Goal: Task Accomplishment & Management: Manage account settings

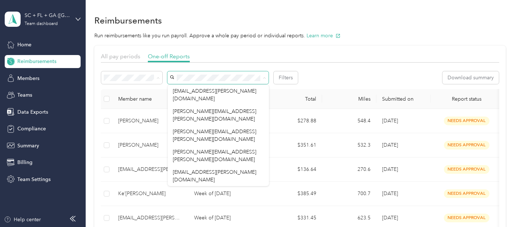
click at [145, 90] on div "All" at bounding box center [131, 91] width 51 height 8
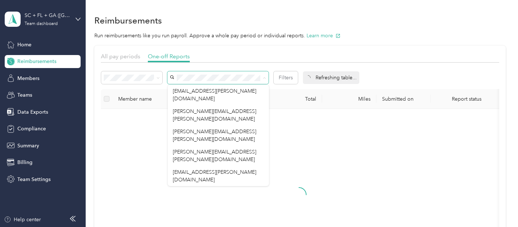
click at [242, 73] on span at bounding box center [217, 77] width 101 height 13
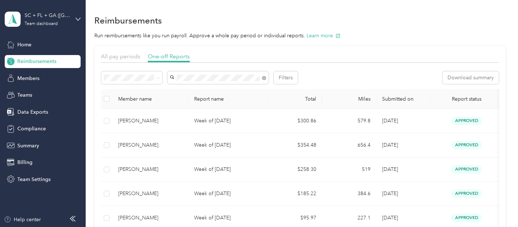
click at [229, 90] on div "[PERSON_NAME]" at bounding box center [218, 91] width 91 height 8
click at [263, 78] on icon at bounding box center [264, 78] width 4 height 4
click at [235, 92] on span "[PERSON_NAME][EMAIL_ADDRESS][PERSON_NAME][DOMAIN_NAME]" at bounding box center [215, 95] width 84 height 14
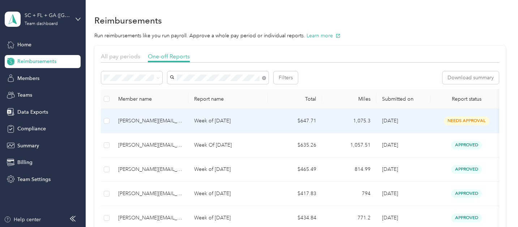
click at [270, 118] on td "$647.71" at bounding box center [295, 121] width 54 height 24
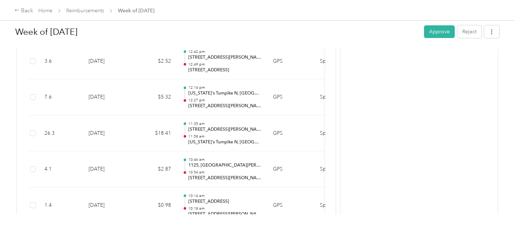
scroll to position [2445, 0]
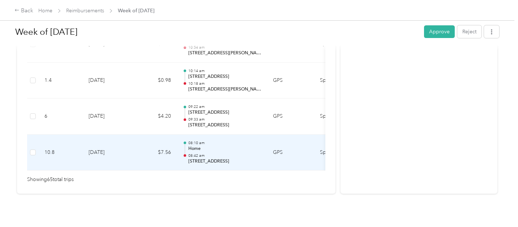
click at [213, 158] on p "[STREET_ADDRESS]" at bounding box center [224, 161] width 73 height 7
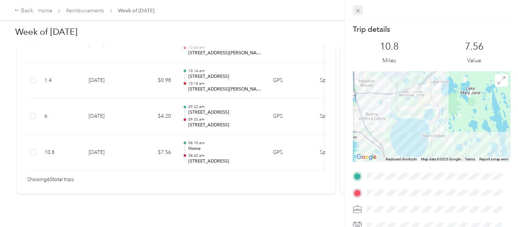
click at [356, 10] on icon at bounding box center [358, 11] width 6 height 6
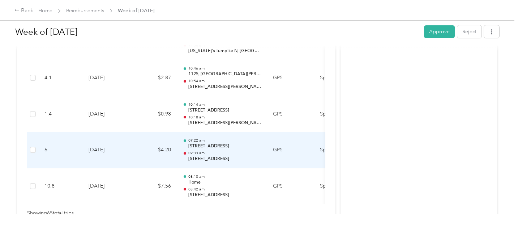
scroll to position [2406, 0]
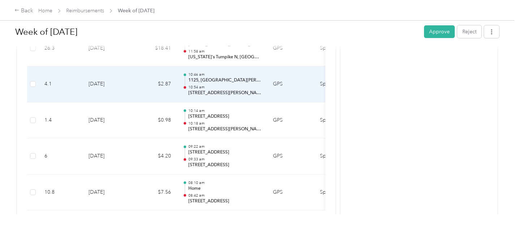
click at [218, 90] on p "[STREET_ADDRESS][PERSON_NAME][US_STATE]" at bounding box center [224, 93] width 73 height 7
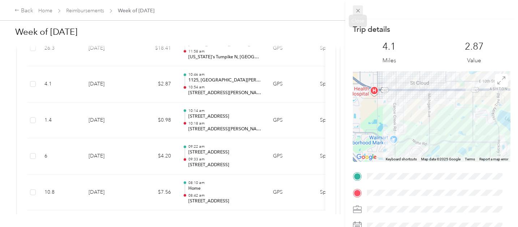
click at [358, 10] on icon at bounding box center [358, 11] width 6 height 6
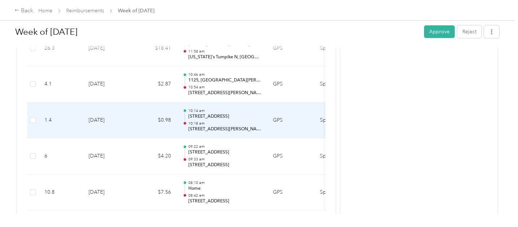
click at [234, 120] on td "10:14 am [STREET_ADDRESS] At [GEOGRAPHIC_DATA], [GEOGRAPHIC_DATA], [GEOGRAPHIC_…" at bounding box center [222, 120] width 90 height 36
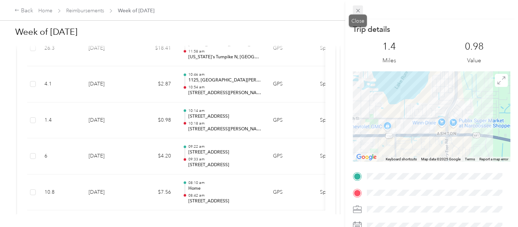
click at [358, 12] on icon at bounding box center [358, 11] width 6 height 6
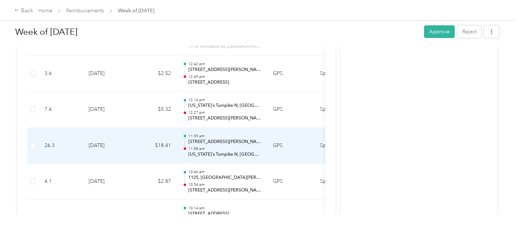
scroll to position [2281, 0]
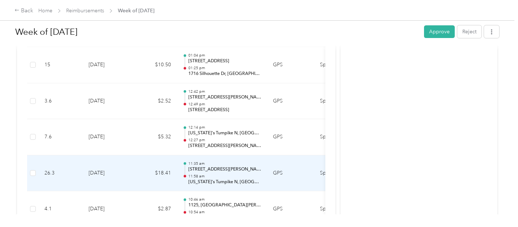
click at [233, 166] on p "[STREET_ADDRESS][PERSON_NAME]" at bounding box center [224, 169] width 73 height 7
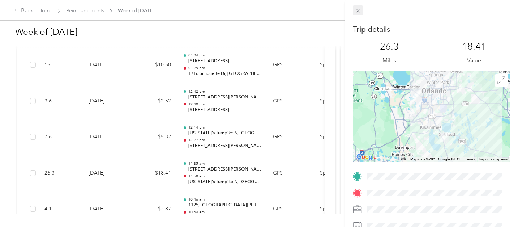
click at [357, 9] on icon at bounding box center [358, 11] width 6 height 6
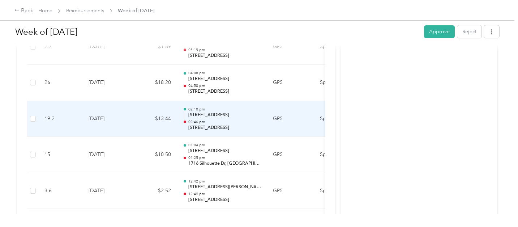
scroll to position [2181, 0]
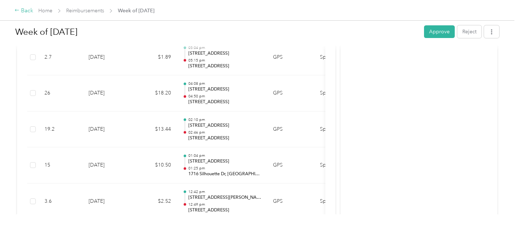
click at [31, 12] on div "Back" at bounding box center [23, 11] width 19 height 9
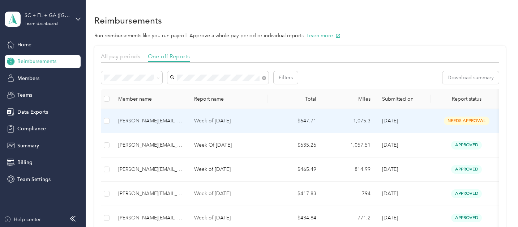
click at [436, 122] on td "needs approval" at bounding box center [467, 121] width 72 height 24
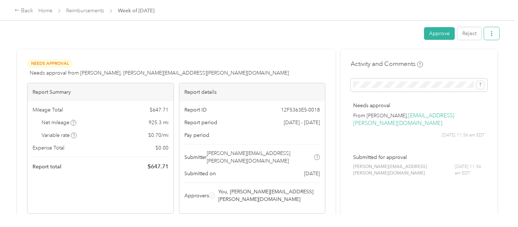
click at [493, 34] on button "button" at bounding box center [491, 33] width 15 height 13
click at [463, 59] on span "Download" at bounding box center [470, 60] width 24 height 8
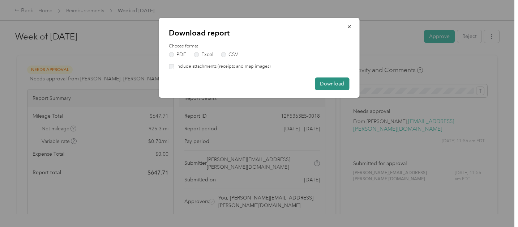
click at [335, 84] on button "Download" at bounding box center [332, 83] width 34 height 13
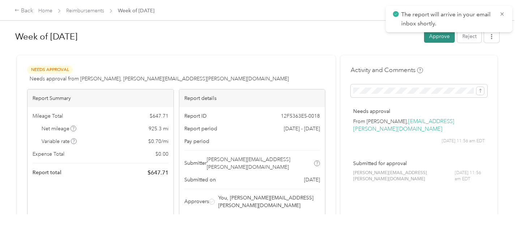
click at [447, 38] on button "Approve" at bounding box center [439, 36] width 31 height 13
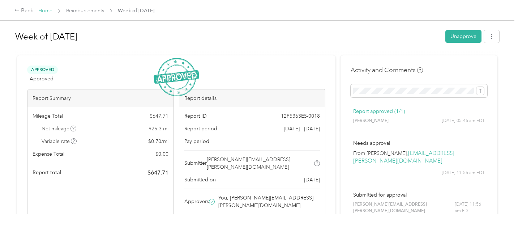
click at [44, 8] on link "Home" at bounding box center [45, 11] width 14 height 6
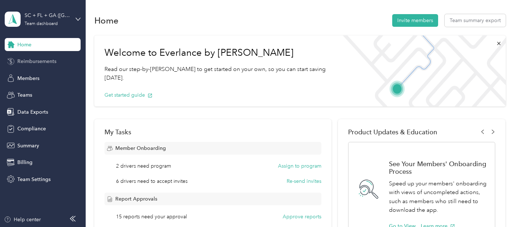
click at [47, 61] on span "Reimbursements" at bounding box center [36, 62] width 39 height 8
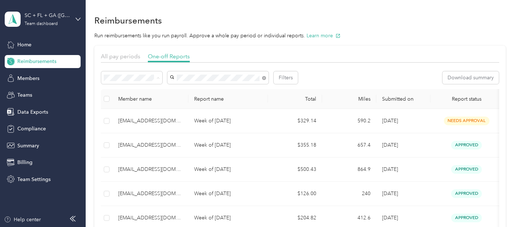
click at [130, 104] on span "Needs approval" at bounding box center [124, 104] width 37 height 6
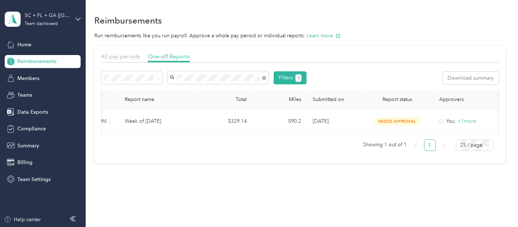
scroll to position [0, 114]
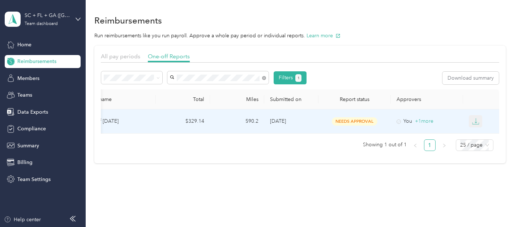
click at [475, 121] on icon "button" at bounding box center [475, 121] width 7 height 7
click at [479, 132] on div "PDF" at bounding box center [479, 135] width 15 height 8
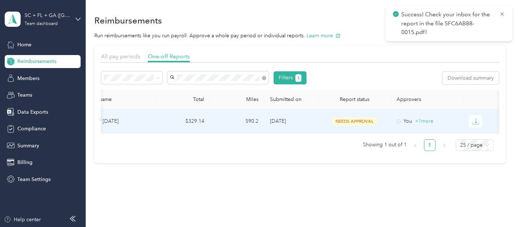
scroll to position [0, 0]
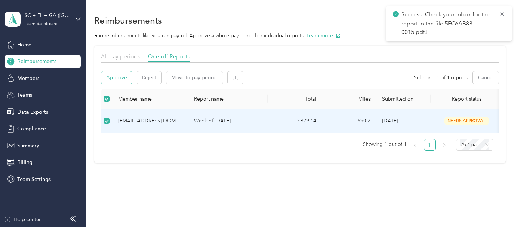
click at [112, 82] on button "Approve" at bounding box center [116, 77] width 31 height 13
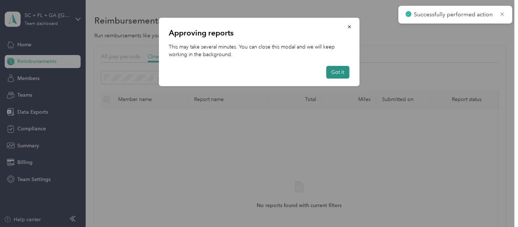
click at [349, 73] on button "Got it" at bounding box center [337, 72] width 23 height 13
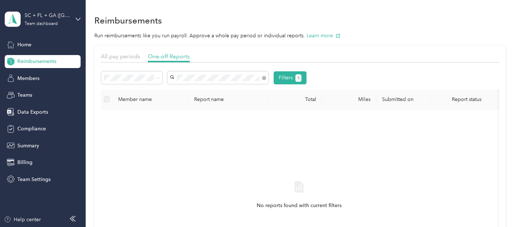
click at [141, 95] on li "All" at bounding box center [131, 91] width 61 height 13
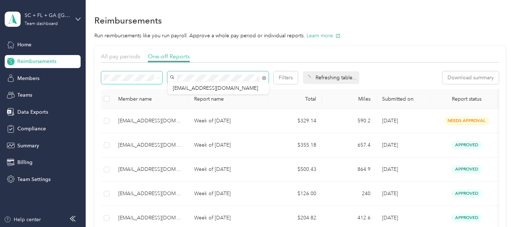
click at [158, 78] on div "Filters" at bounding box center [199, 77] width 197 height 13
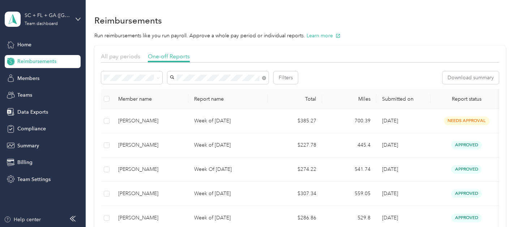
click at [222, 92] on div "[PERSON_NAME]" at bounding box center [218, 91] width 91 height 8
click at [214, 88] on span "[PERSON_NAME][EMAIL_ADDRESS][PERSON_NAME][DOMAIN_NAME]" at bounding box center [215, 95] width 84 height 14
click at [121, 105] on span "Needs approval" at bounding box center [124, 104] width 37 height 6
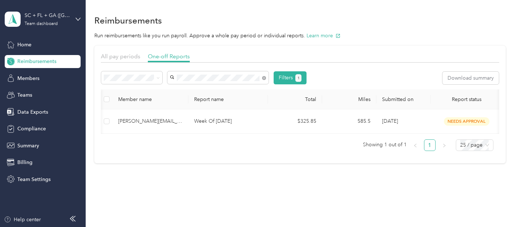
scroll to position [0, 114]
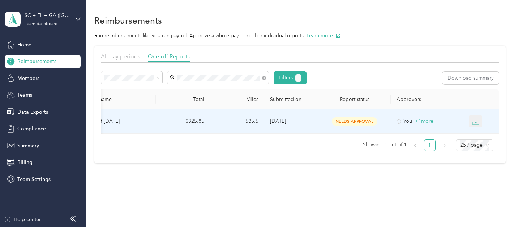
click at [472, 123] on icon "button" at bounding box center [475, 121] width 7 height 7
click at [474, 133] on div "PDF" at bounding box center [479, 135] width 15 height 8
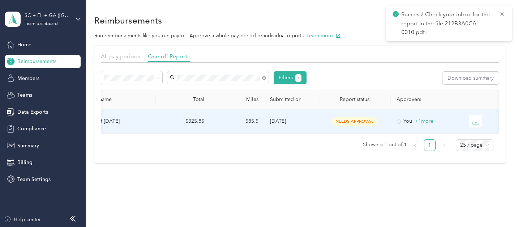
scroll to position [0, 0]
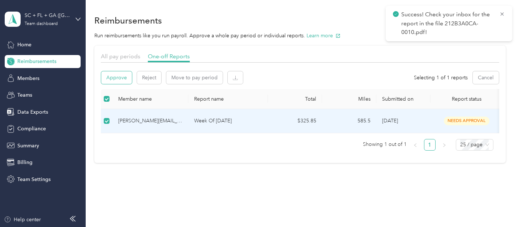
click at [114, 76] on button "Approve" at bounding box center [116, 77] width 31 height 13
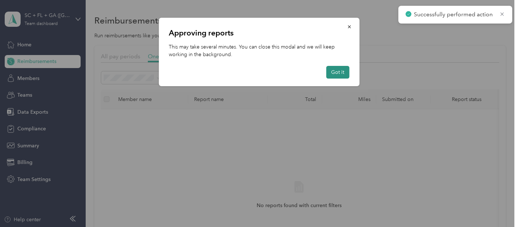
click at [343, 73] on button "Got it" at bounding box center [337, 72] width 23 height 13
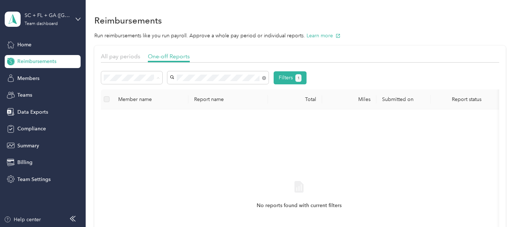
click at [128, 88] on div "All" at bounding box center [131, 91] width 51 height 8
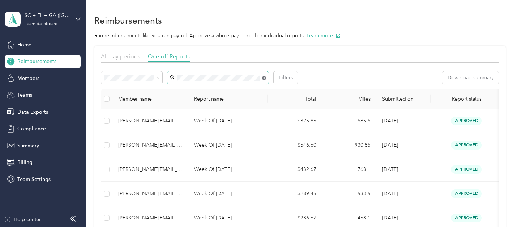
click at [264, 78] on icon at bounding box center [264, 78] width 2 height 2
click at [132, 99] on li "Needs approval" at bounding box center [131, 103] width 61 height 13
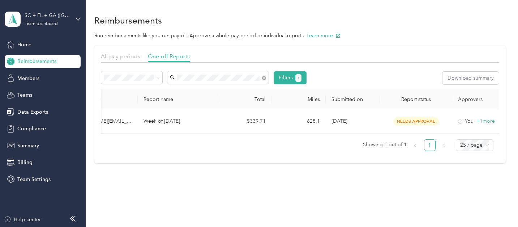
scroll to position [0, 114]
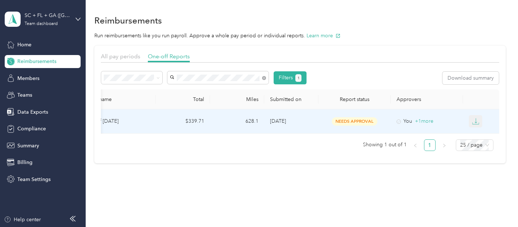
click at [475, 120] on icon "button" at bounding box center [475, 121] width 7 height 7
click at [476, 132] on div "PDF" at bounding box center [479, 135] width 15 height 8
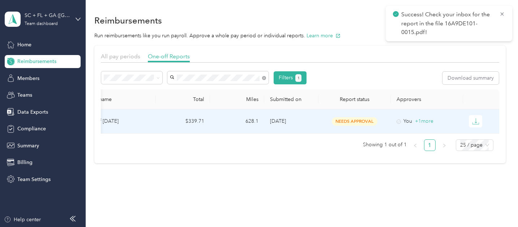
scroll to position [0, 0]
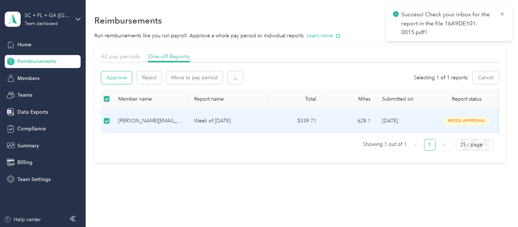
click at [115, 78] on button "Approve" at bounding box center [116, 77] width 31 height 13
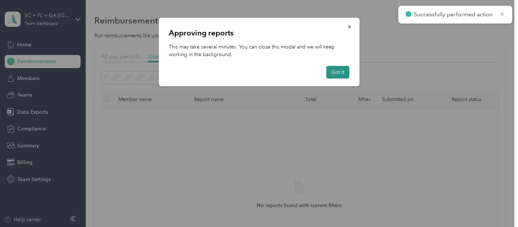
click at [337, 71] on button "Got it" at bounding box center [337, 72] width 23 height 13
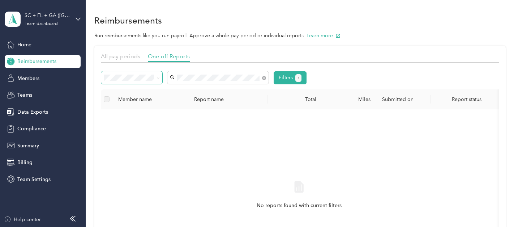
click at [160, 78] on icon at bounding box center [158, 77] width 3 height 3
click at [138, 89] on div "All" at bounding box center [131, 91] width 51 height 8
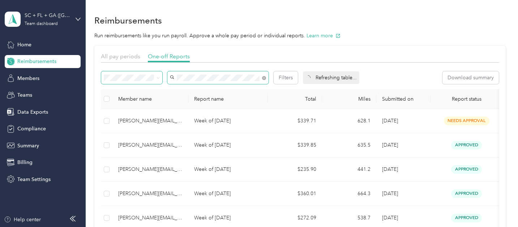
click at [164, 78] on div "Filters" at bounding box center [199, 77] width 197 height 13
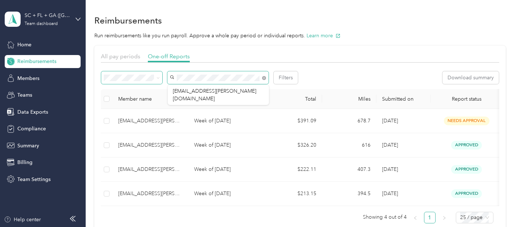
click at [164, 77] on div "Filters" at bounding box center [199, 77] width 197 height 13
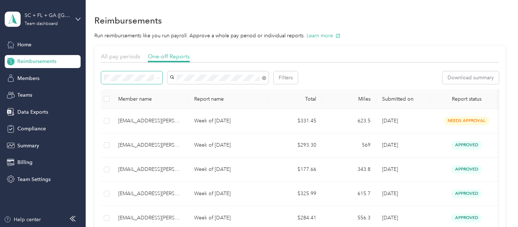
click at [181, 87] on div "[EMAIL_ADDRESS][PERSON_NAME][DOMAIN_NAME]" at bounding box center [218, 94] width 91 height 15
click at [265, 79] on icon at bounding box center [264, 78] width 4 height 4
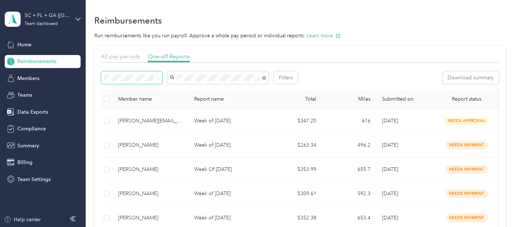
click at [252, 121] on span "[PERSON_NAME][EMAIL_ADDRESS][PERSON_NAME][DOMAIN_NAME]" at bounding box center [215, 128] width 84 height 14
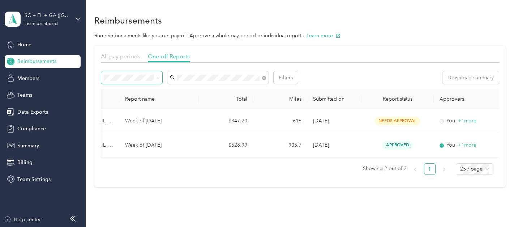
scroll to position [0, 114]
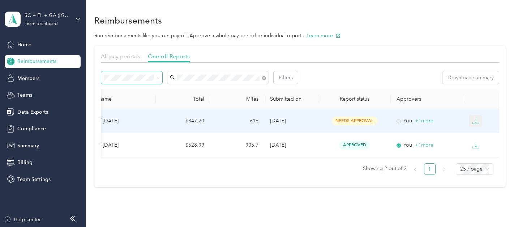
click at [475, 121] on icon "button" at bounding box center [476, 120] width 2 height 5
click at [476, 128] on li "PDF" at bounding box center [479, 134] width 25 height 13
click at [477, 136] on div "PDF" at bounding box center [479, 134] width 15 height 8
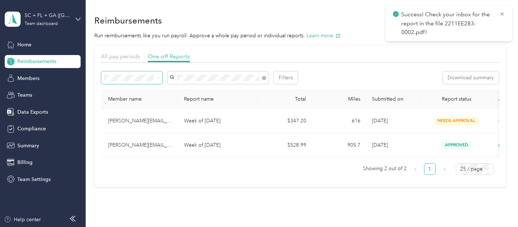
scroll to position [0, 0]
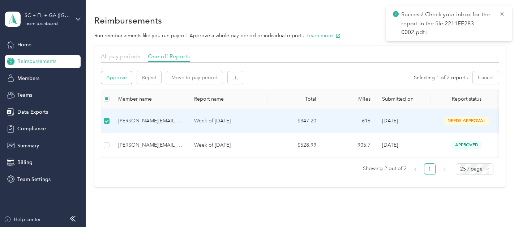
click at [118, 81] on button "Approve" at bounding box center [116, 77] width 31 height 13
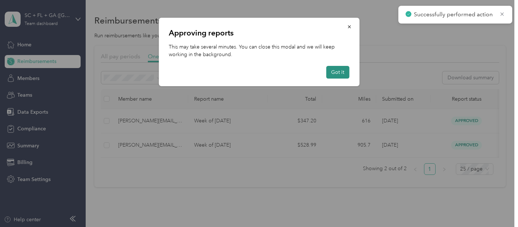
click at [342, 71] on button "Got it" at bounding box center [337, 72] width 23 height 13
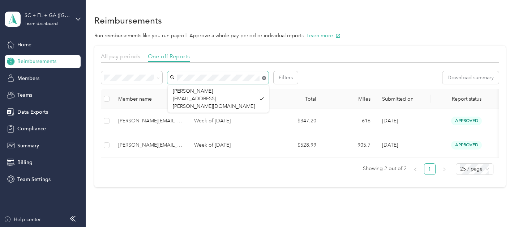
click at [264, 78] on icon at bounding box center [264, 78] width 4 height 4
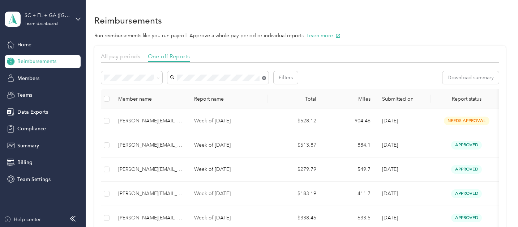
click at [264, 79] on icon at bounding box center [264, 78] width 4 height 4
click at [211, 89] on span "[PERSON_NAME][EMAIL_ADDRESS][PERSON_NAME][DOMAIN_NAME]" at bounding box center [215, 95] width 84 height 14
click at [124, 89] on div "All" at bounding box center [128, 91] width 44 height 8
click at [128, 100] on div "Needs approval" at bounding box center [131, 103] width 51 height 8
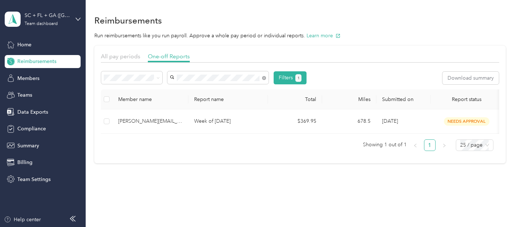
scroll to position [0, 114]
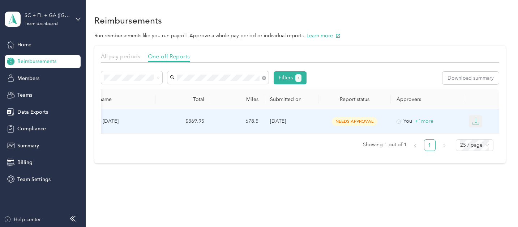
click at [474, 120] on icon "button" at bounding box center [475, 121] width 7 height 7
click at [478, 131] on div "PDF" at bounding box center [479, 135] width 15 height 8
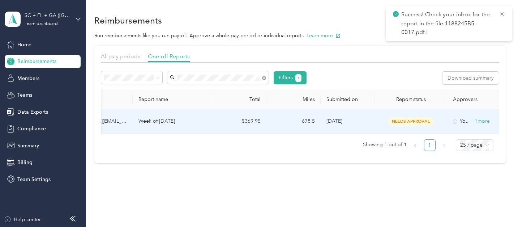
scroll to position [0, 0]
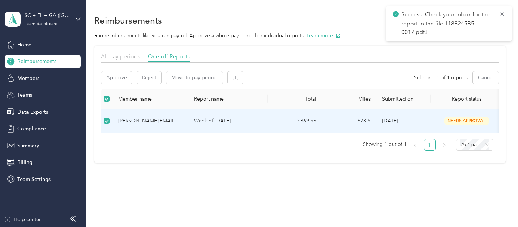
click at [100, 78] on section "All pay periods One-off Reports Approve Reject Move to pay period Selecting 1 o…" at bounding box center [299, 104] width 411 height 117
click at [109, 78] on button "Approve" at bounding box center [116, 77] width 31 height 13
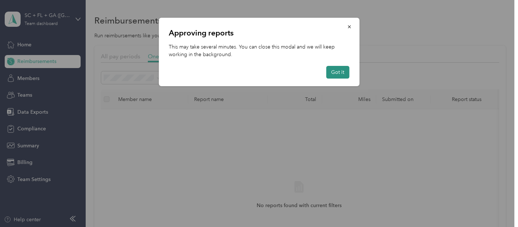
click at [337, 74] on button "Got it" at bounding box center [337, 72] width 23 height 13
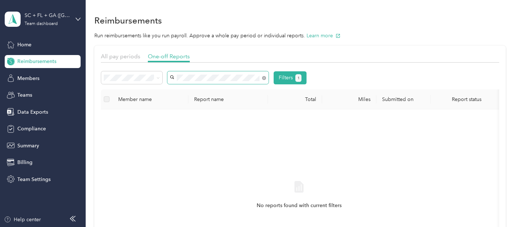
click at [262, 78] on span at bounding box center [264, 78] width 4 height 6
click at [267, 78] on span at bounding box center [217, 77] width 101 height 13
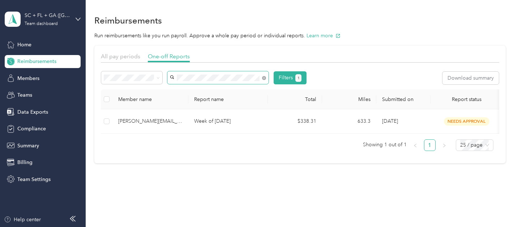
click at [235, 116] on span "[PERSON_NAME][EMAIL_ADDRESS][PERSON_NAME][DOMAIN_NAME]" at bounding box center [215, 120] width 84 height 14
click at [125, 89] on div "All" at bounding box center [131, 91] width 51 height 8
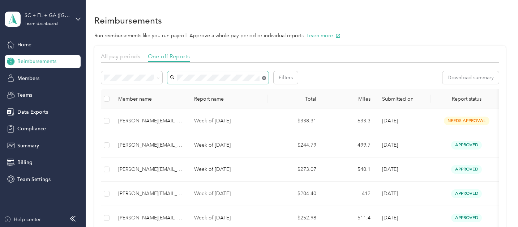
click at [265, 77] on icon at bounding box center [264, 78] width 4 height 4
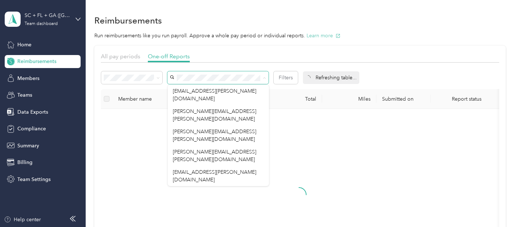
click at [308, 38] on button "Learn more" at bounding box center [324, 36] width 34 height 8
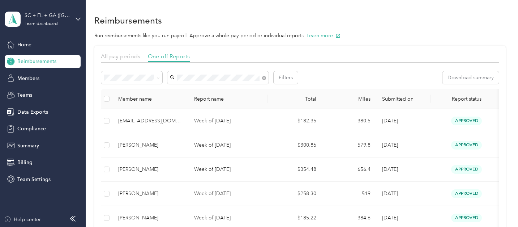
click at [210, 87] on div "[PERSON_NAME]" at bounding box center [218, 91] width 91 height 8
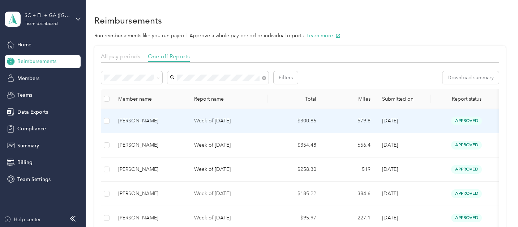
click at [210, 130] on td "Week of [DATE]" at bounding box center [228, 121] width 80 height 24
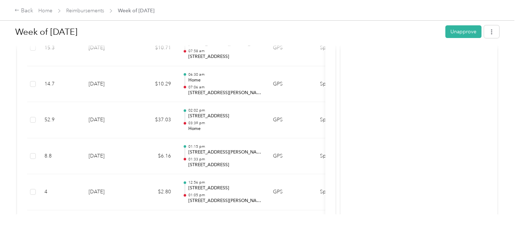
scroll to position [653, 0]
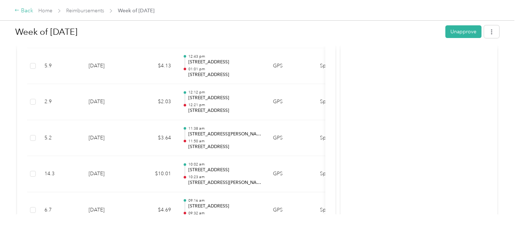
click at [29, 12] on div "Back" at bounding box center [23, 11] width 19 height 9
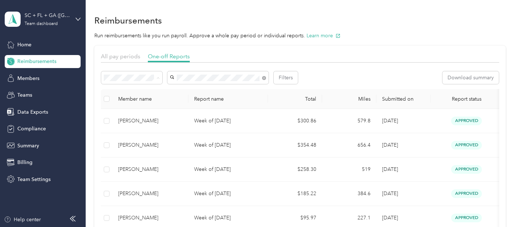
click at [144, 103] on div "Needs approval" at bounding box center [131, 104] width 51 height 8
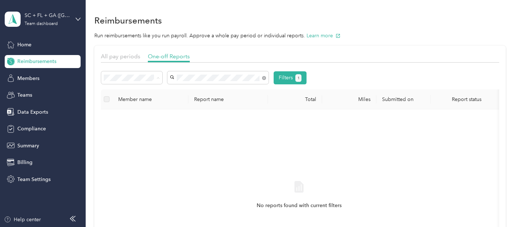
click at [137, 126] on div "Approved" at bounding box center [131, 129] width 51 height 8
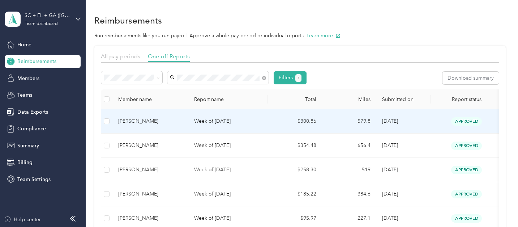
click at [327, 120] on td "579.8" at bounding box center [349, 121] width 54 height 24
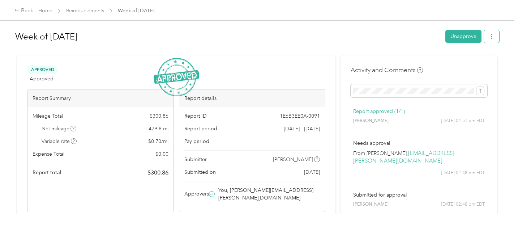
click at [487, 37] on button "button" at bounding box center [491, 36] width 15 height 13
click at [476, 65] on span "Download" at bounding box center [470, 63] width 24 height 8
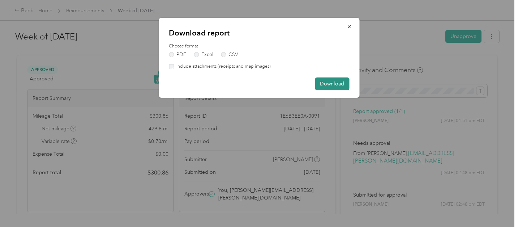
click at [326, 87] on button "Download" at bounding box center [332, 83] width 34 height 13
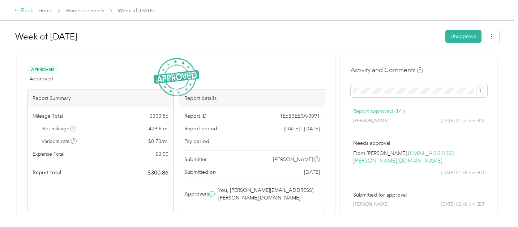
click at [31, 9] on div "Back" at bounding box center [23, 11] width 19 height 9
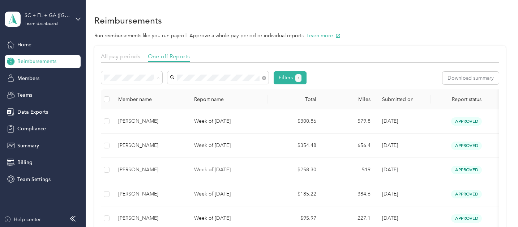
click at [139, 103] on span "Needs approval" at bounding box center [124, 104] width 37 height 6
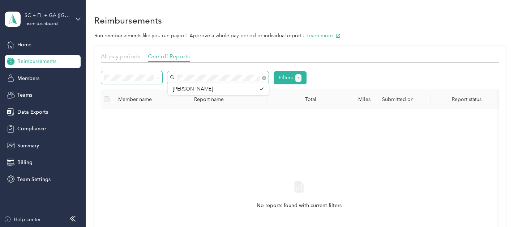
click at [152, 74] on div "Filters 1" at bounding box center [203, 77] width 205 height 13
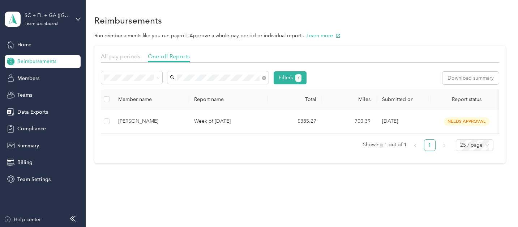
click at [181, 89] on span "[PERSON_NAME]" at bounding box center [193, 91] width 40 height 6
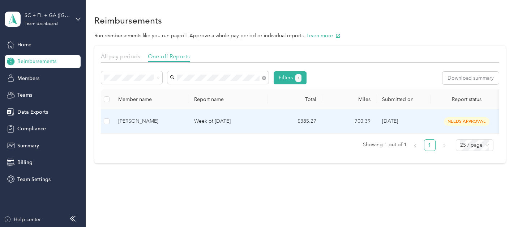
click at [189, 113] on td "Week of [DATE]" at bounding box center [228, 121] width 80 height 24
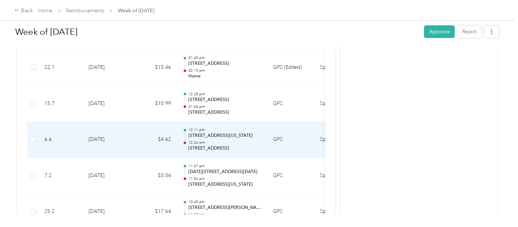
scroll to position [1545, 0]
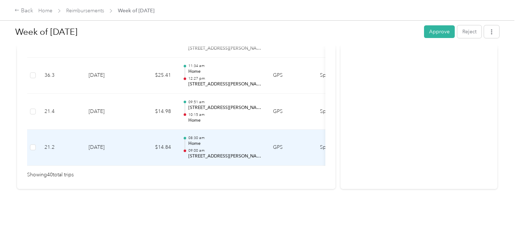
click at [222, 153] on p "[STREET_ADDRESS][PERSON_NAME]" at bounding box center [224, 156] width 73 height 7
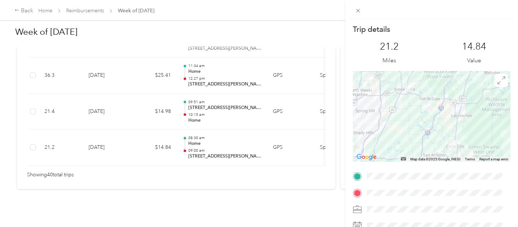
click at [236, 99] on div "Trip details This trip cannot be edited because it is either under review, appr…" at bounding box center [259, 113] width 518 height 227
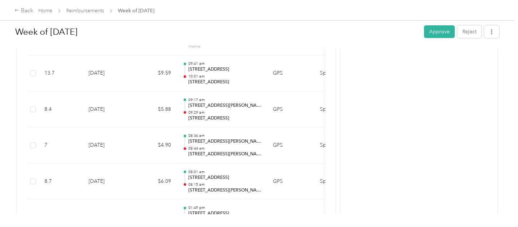
scroll to position [1022, 0]
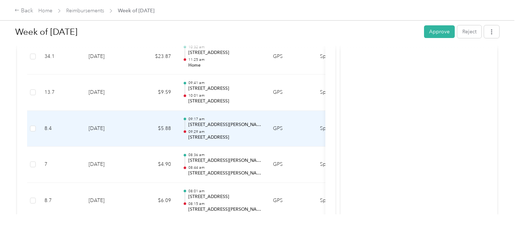
click at [231, 120] on div "09:17 am [STREET_ADDRESS][PERSON_NAME] 09:29 am [STREET_ADDRESS]" at bounding box center [224, 128] width 73 height 24
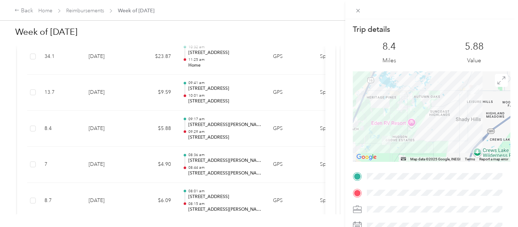
click at [234, 93] on div "Trip details This trip cannot be edited because it is either under review, appr…" at bounding box center [259, 113] width 518 height 227
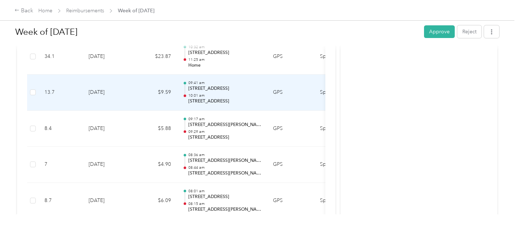
click at [234, 98] on p "[STREET_ADDRESS]" at bounding box center [224, 101] width 73 height 7
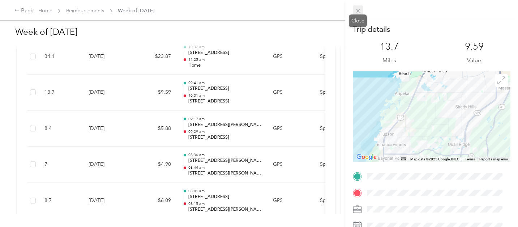
click at [355, 9] on icon at bounding box center [358, 11] width 6 height 6
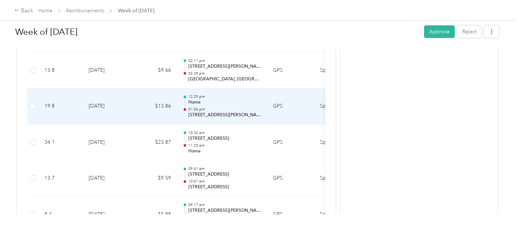
scroll to position [797, 0]
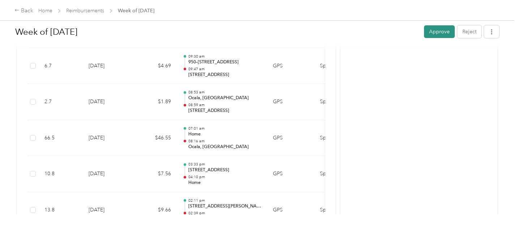
click at [432, 32] on button "Approve" at bounding box center [439, 31] width 31 height 13
click at [493, 32] on button "button" at bounding box center [491, 31] width 15 height 13
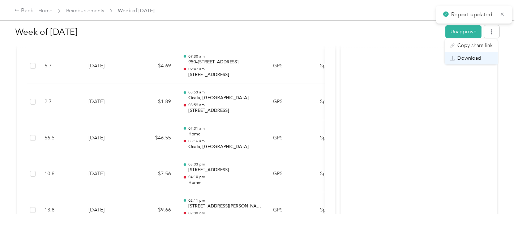
click at [482, 57] on div "Download" at bounding box center [471, 58] width 43 height 8
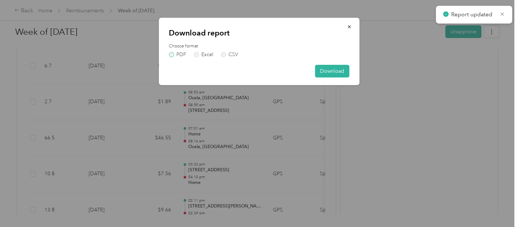
click at [178, 56] on label "PDF" at bounding box center [177, 54] width 17 height 5
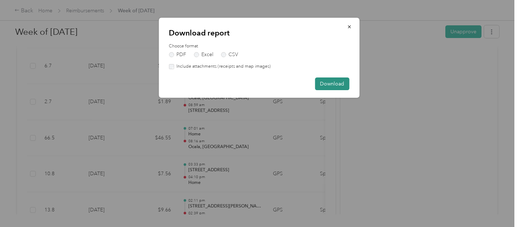
click at [327, 85] on button "Download" at bounding box center [332, 83] width 34 height 13
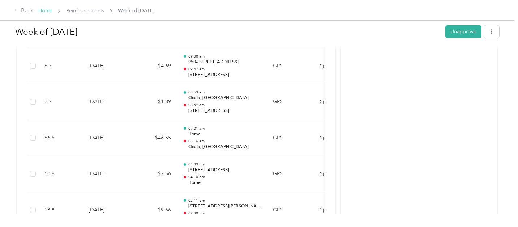
click at [44, 9] on link "Home" at bounding box center [45, 11] width 14 height 6
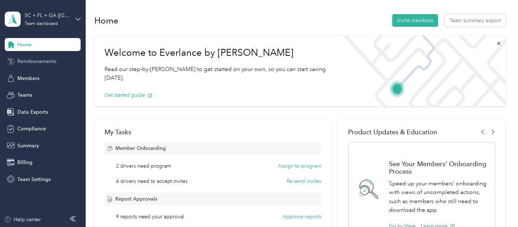
click at [33, 62] on span "Reimbursements" at bounding box center [36, 62] width 39 height 8
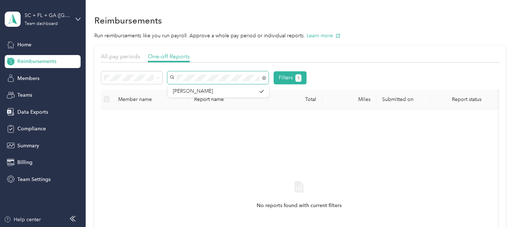
click at [148, 77] on div "Filters 1" at bounding box center [203, 77] width 205 height 13
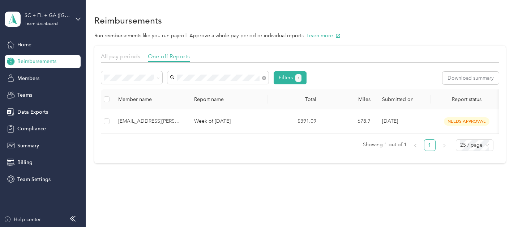
click at [251, 128] on span "[EMAIL_ADDRESS][PERSON_NAME][DOMAIN_NAME]" at bounding box center [215, 135] width 84 height 14
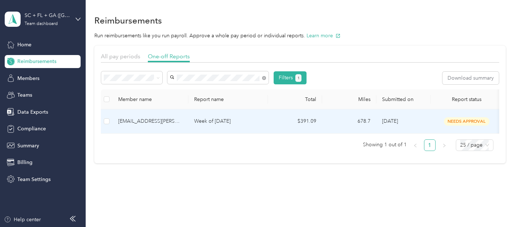
click at [251, 114] on td "Week of [DATE]" at bounding box center [228, 121] width 80 height 24
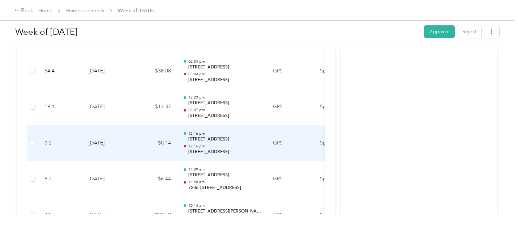
scroll to position [891, 0]
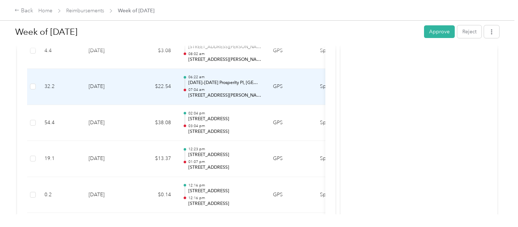
click at [192, 80] on p "[DATE]–[DATE] Prosperity Pl, [GEOGRAPHIC_DATA], [GEOGRAPHIC_DATA], [GEOGRAPHIC_…" at bounding box center [224, 83] width 73 height 7
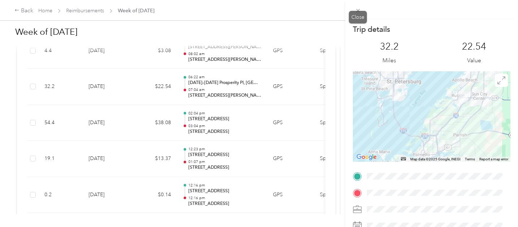
click at [361, 11] on icon at bounding box center [358, 11] width 6 height 6
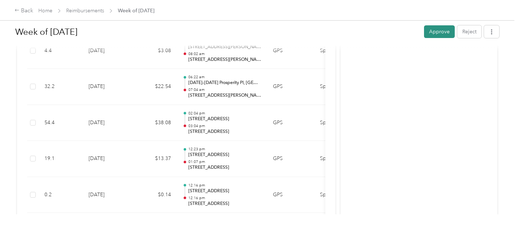
click at [446, 31] on button "Approve" at bounding box center [439, 31] width 31 height 13
click at [495, 31] on button "button" at bounding box center [491, 31] width 15 height 13
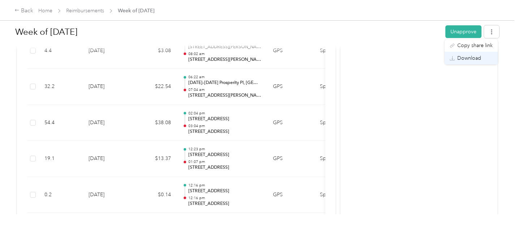
click at [481, 61] on span "Download" at bounding box center [470, 58] width 24 height 8
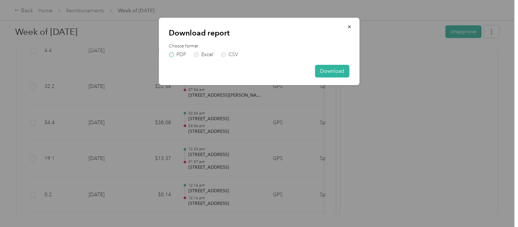
click at [177, 54] on label "PDF" at bounding box center [177, 54] width 17 height 5
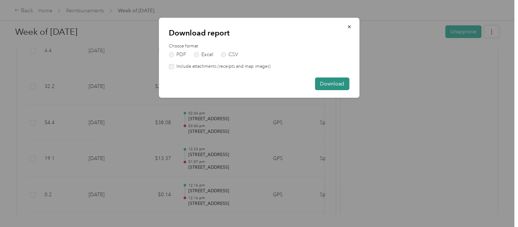
click at [334, 81] on button "Download" at bounding box center [332, 83] width 34 height 13
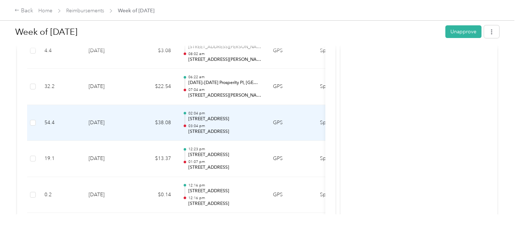
scroll to position [633, 0]
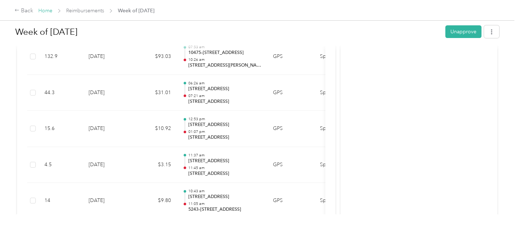
click at [43, 13] on link "Home" at bounding box center [45, 11] width 14 height 6
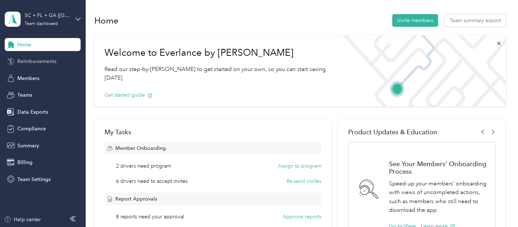
click at [31, 64] on span "Reimbursements" at bounding box center [36, 62] width 39 height 8
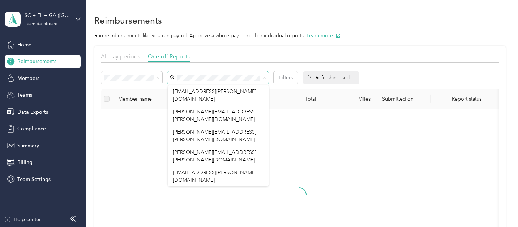
click at [232, 81] on span at bounding box center [217, 77] width 101 height 13
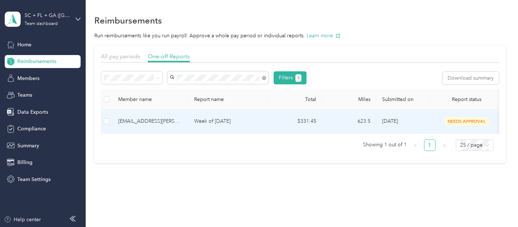
click at [246, 118] on p "Week of [DATE]" at bounding box center [228, 121] width 68 height 8
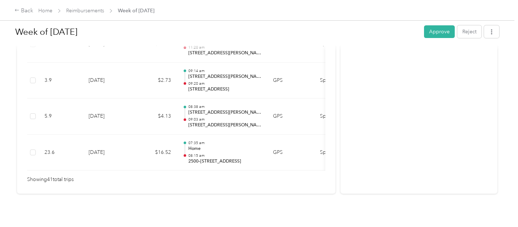
scroll to position [1527, 0]
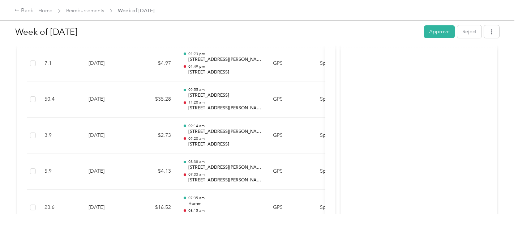
click at [214, 136] on p "09:20 am" at bounding box center [224, 138] width 73 height 5
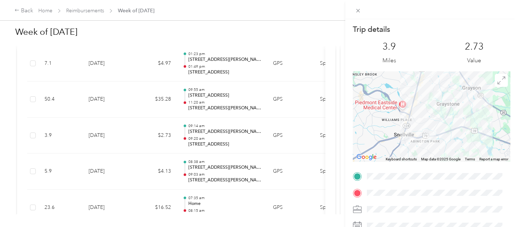
click at [220, 90] on div "Trip details This trip cannot be edited because it is either under review, appr…" at bounding box center [259, 113] width 518 height 227
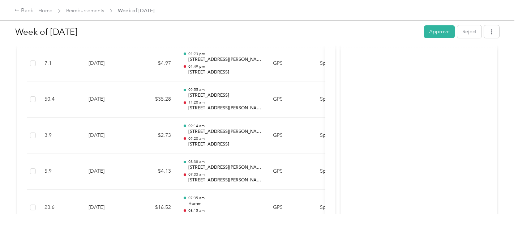
click at [220, 105] on p "[STREET_ADDRESS][PERSON_NAME][PERSON_NAME]" at bounding box center [224, 108] width 73 height 7
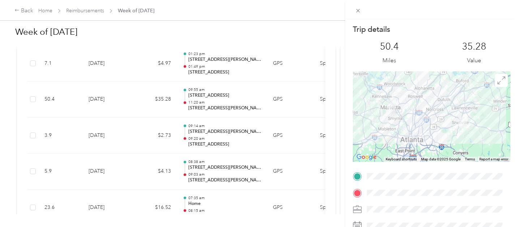
click at [328, 98] on div "Trip details This trip cannot be edited because it is either under review, appr…" at bounding box center [259, 113] width 518 height 227
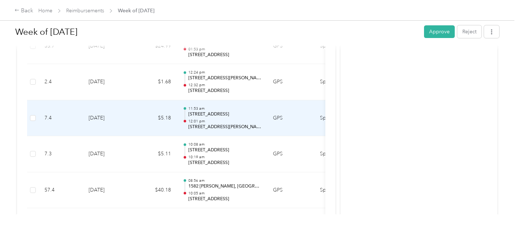
scroll to position [595, 0]
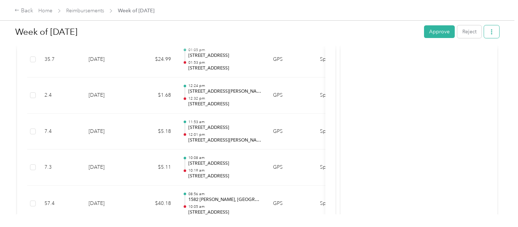
click at [496, 31] on button "button" at bounding box center [491, 31] width 15 height 13
click at [478, 59] on span "Download" at bounding box center [470, 58] width 24 height 8
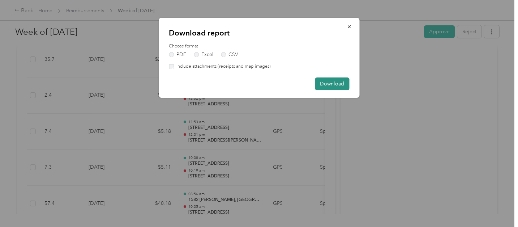
click at [328, 81] on button "Download" at bounding box center [332, 83] width 34 height 13
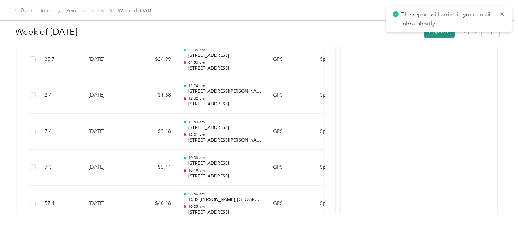
click at [430, 35] on button "Approve" at bounding box center [439, 31] width 31 height 13
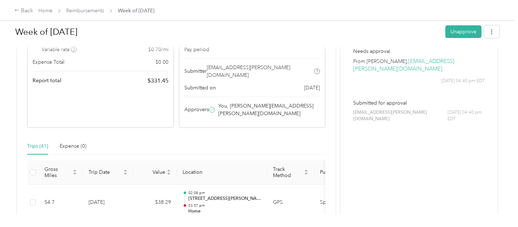
scroll to position [0, 0]
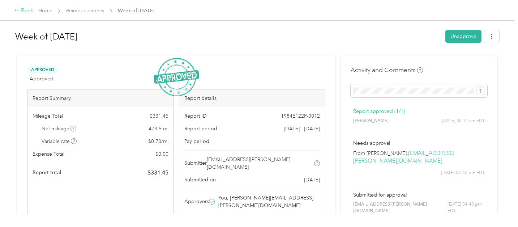
click at [23, 12] on div "Back" at bounding box center [23, 11] width 19 height 9
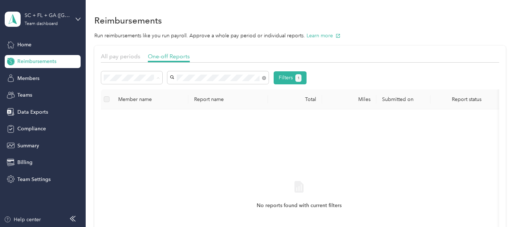
click at [145, 87] on div "All" at bounding box center [131, 91] width 51 height 8
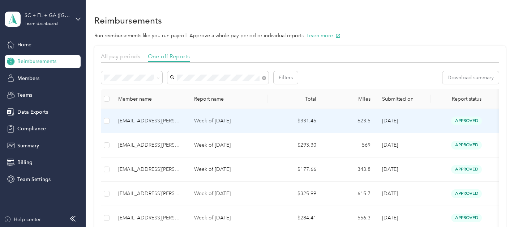
click at [334, 125] on td "623.5" at bounding box center [349, 121] width 54 height 24
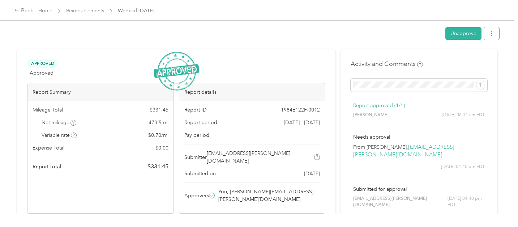
click at [487, 30] on button "button" at bounding box center [491, 33] width 15 height 13
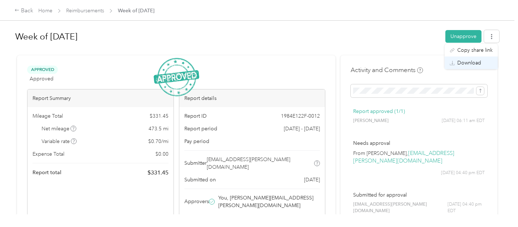
click at [474, 64] on span "Download" at bounding box center [470, 63] width 24 height 8
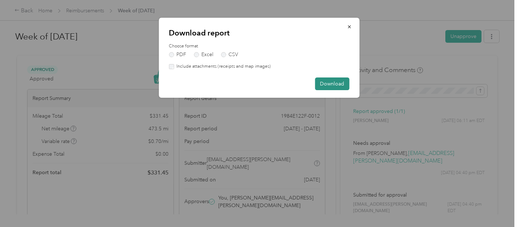
click at [336, 84] on button "Download" at bounding box center [332, 83] width 34 height 13
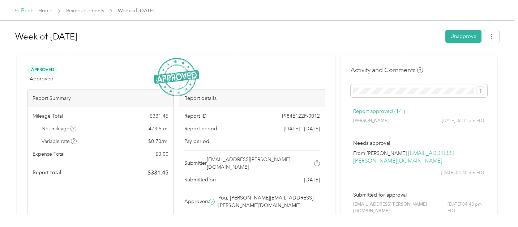
click at [22, 12] on div "Back" at bounding box center [23, 11] width 19 height 9
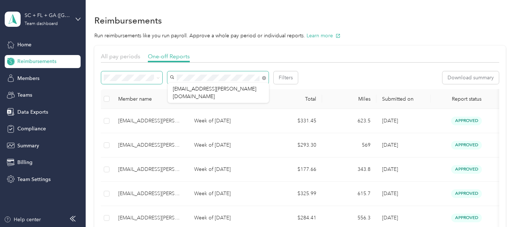
click at [162, 76] on div "Filters" at bounding box center [199, 77] width 197 height 13
click at [118, 72] on span at bounding box center [131, 77] width 61 height 13
click at [127, 81] on span at bounding box center [131, 77] width 61 height 13
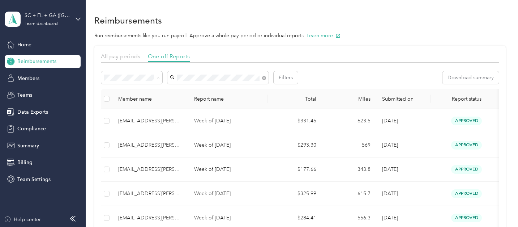
click at [133, 103] on span "Needs approval" at bounding box center [124, 104] width 37 height 6
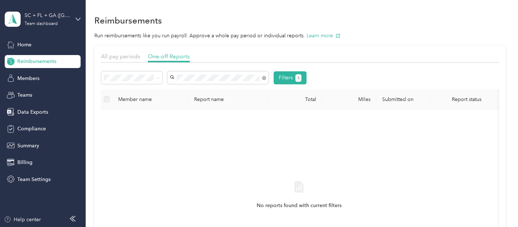
drag, startPoint x: 204, startPoint y: 81, endPoint x: 164, endPoint y: 76, distance: 40.8
click at [164, 76] on div "Filters 1" at bounding box center [203, 77] width 205 height 13
click at [174, 77] on span at bounding box center [217, 77] width 101 height 13
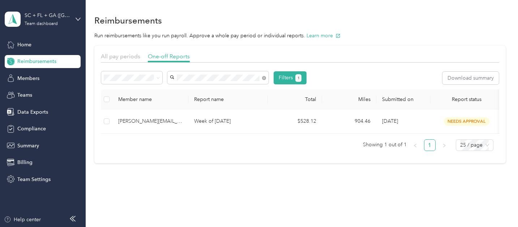
click at [195, 89] on span "[PERSON_NAME][EMAIL_ADDRESS][PERSON_NAME][DOMAIN_NAME]" at bounding box center [215, 95] width 84 height 14
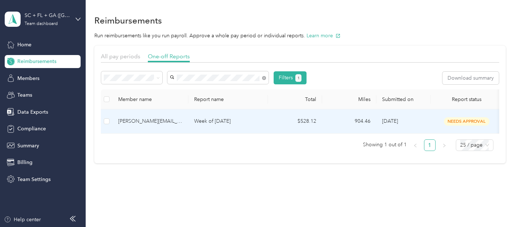
click at [340, 120] on td "904.46" at bounding box center [349, 121] width 54 height 24
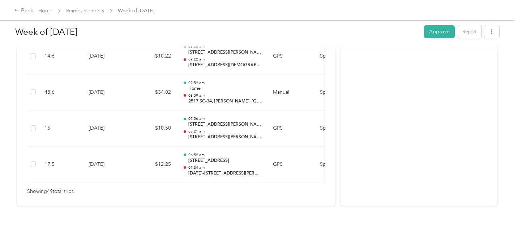
scroll to position [1869, 0]
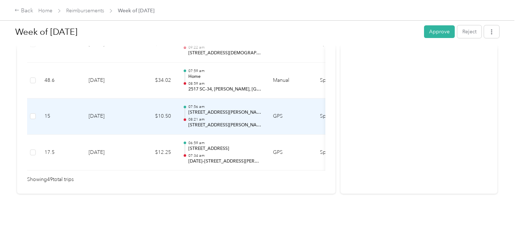
click at [230, 117] on p "08:21 am" at bounding box center [224, 119] width 73 height 5
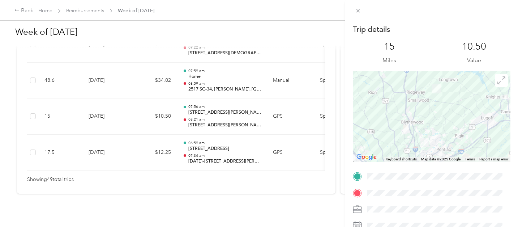
click at [230, 136] on div "Trip details This trip cannot be edited because it is either under review, appr…" at bounding box center [259, 113] width 518 height 227
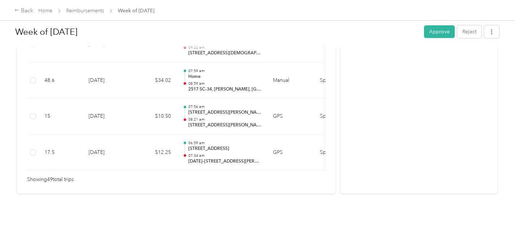
click at [229, 153] on p "07:34 am" at bounding box center [224, 155] width 73 height 5
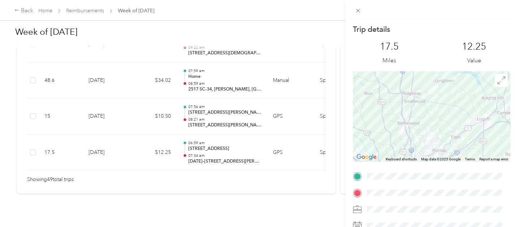
click at [235, 108] on div "Trip details This trip cannot be edited because it is either under review, appr…" at bounding box center [259, 113] width 518 height 227
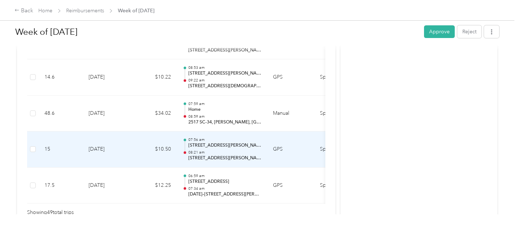
scroll to position [1829, 0]
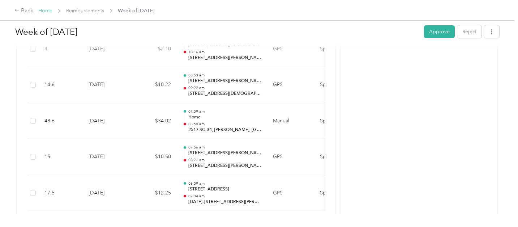
click at [46, 12] on link "Home" at bounding box center [45, 11] width 14 height 6
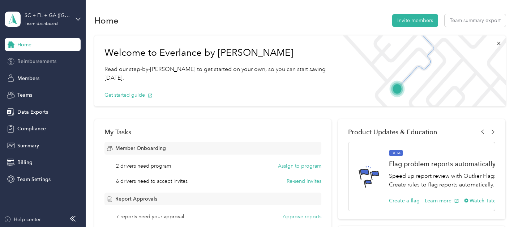
click at [49, 67] on div "Reimbursements" at bounding box center [43, 61] width 76 height 13
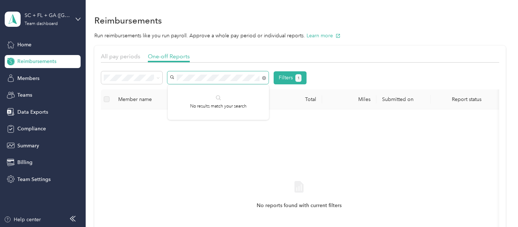
click at [179, 81] on span at bounding box center [217, 77] width 101 height 13
click at [164, 74] on div "Filters 1" at bounding box center [203, 77] width 205 height 13
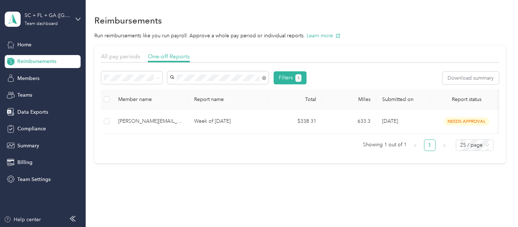
click at [184, 115] on span "[PERSON_NAME][EMAIL_ADDRESS][PERSON_NAME][DOMAIN_NAME]" at bounding box center [215, 120] width 84 height 14
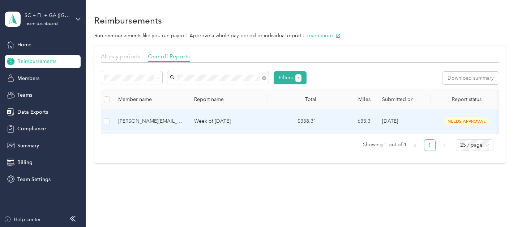
click at [189, 124] on td "Week of [DATE]" at bounding box center [228, 121] width 80 height 24
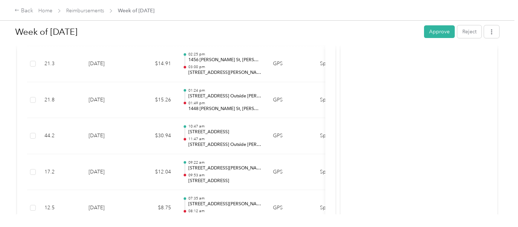
scroll to position [1699, 0]
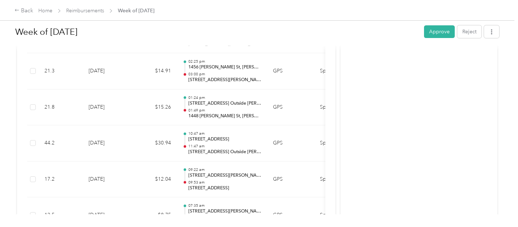
click at [238, 131] on div "10:47 am [STREET_ADDRESS] and Seabrook Islands, [GEOGRAPHIC_DATA], [GEOGRAPHIC_…" at bounding box center [224, 143] width 73 height 24
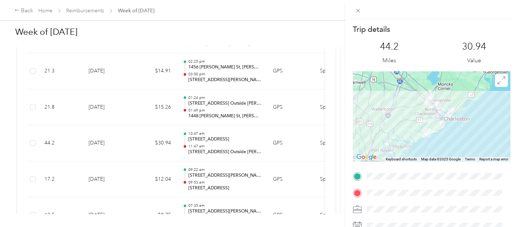
click at [219, 90] on div "Trip details This trip cannot be edited because it is either under review, appr…" at bounding box center [259, 113] width 518 height 227
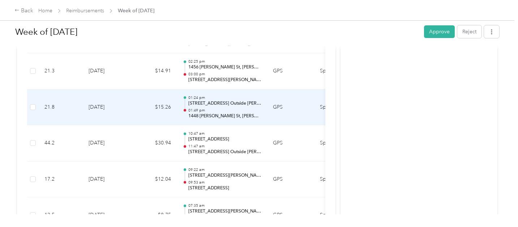
click at [219, 100] on p "[STREET_ADDRESS] Outside [PERSON_NAME], [PERSON_NAME], [GEOGRAPHIC_DATA]" at bounding box center [224, 103] width 73 height 7
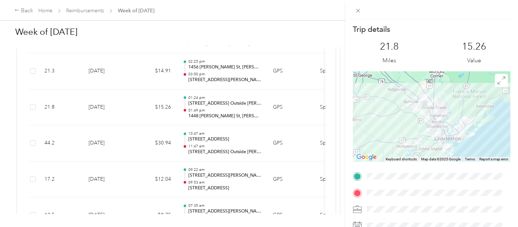
click at [237, 69] on div "Trip details This trip cannot be edited because it is either under review, appr…" at bounding box center [259, 113] width 518 height 227
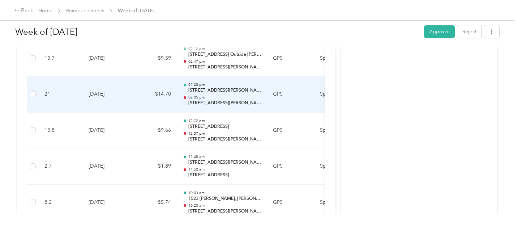
scroll to position [955, 0]
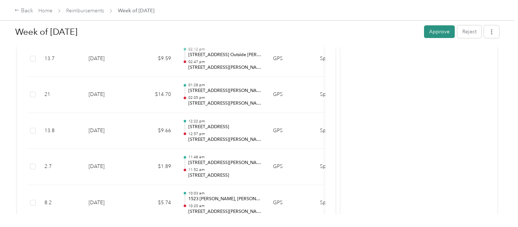
click at [438, 32] on button "Approve" at bounding box center [439, 31] width 31 height 13
click at [496, 29] on button "button" at bounding box center [491, 31] width 15 height 13
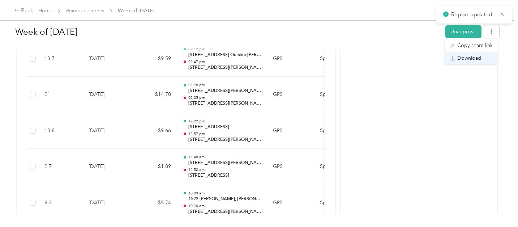
click at [480, 58] on span "Download" at bounding box center [470, 58] width 24 height 8
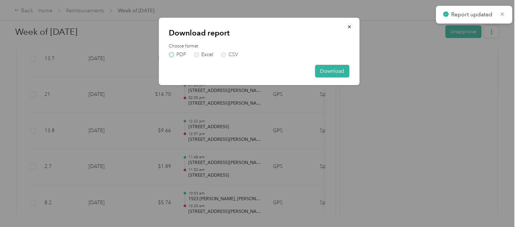
click at [181, 54] on label "PDF" at bounding box center [177, 54] width 17 height 5
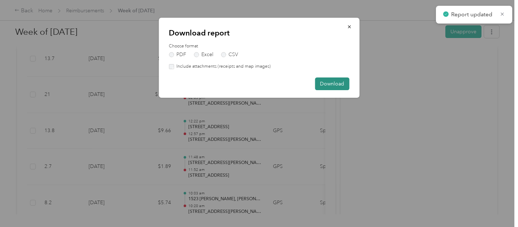
click at [329, 84] on button "Download" at bounding box center [332, 83] width 34 height 13
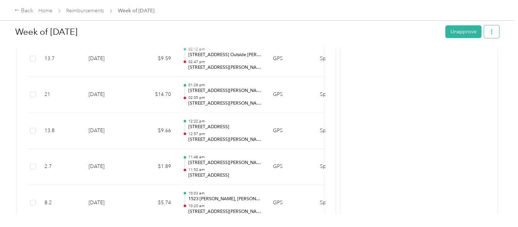
click at [485, 31] on button "button" at bounding box center [491, 31] width 15 height 13
click at [476, 59] on span "Download" at bounding box center [470, 58] width 24 height 8
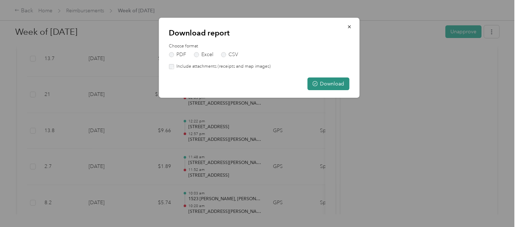
click at [338, 85] on button "Download" at bounding box center [328, 83] width 42 height 13
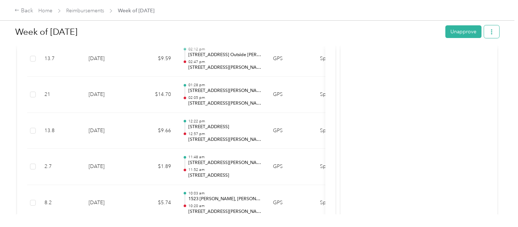
click at [496, 31] on button "button" at bounding box center [491, 31] width 15 height 13
click at [464, 58] on span "Download" at bounding box center [470, 58] width 24 height 8
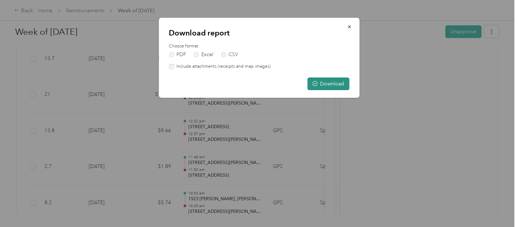
click at [325, 81] on button "Download" at bounding box center [328, 83] width 42 height 13
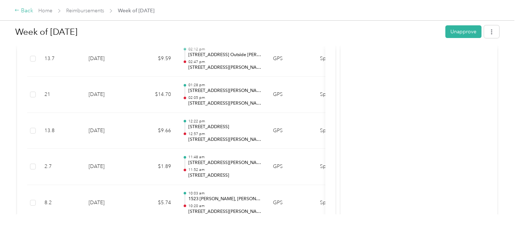
click at [20, 9] on div "Back" at bounding box center [23, 11] width 19 height 9
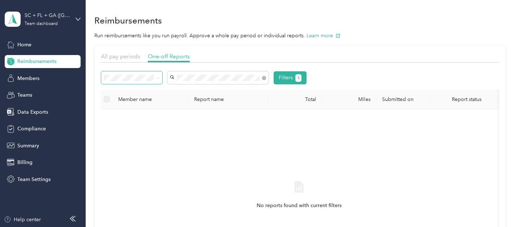
click at [148, 72] on span at bounding box center [131, 77] width 61 height 13
click at [141, 92] on div "All" at bounding box center [131, 91] width 51 height 8
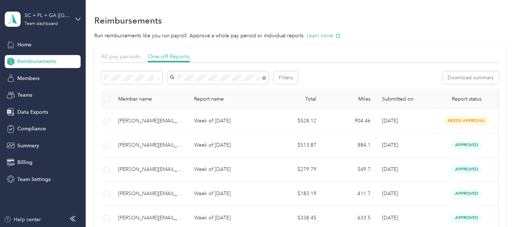
click at [249, 91] on span "[PERSON_NAME][EMAIL_ADDRESS][PERSON_NAME][DOMAIN_NAME]" at bounding box center [215, 95] width 84 height 14
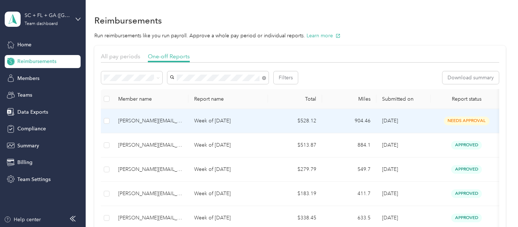
click at [181, 125] on td "[PERSON_NAME][EMAIL_ADDRESS][PERSON_NAME][DOMAIN_NAME]" at bounding box center [151, 121] width 76 height 24
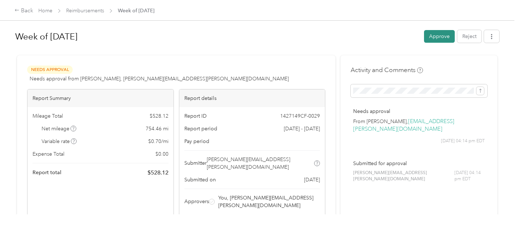
click at [439, 37] on button "Approve" at bounding box center [439, 36] width 31 height 13
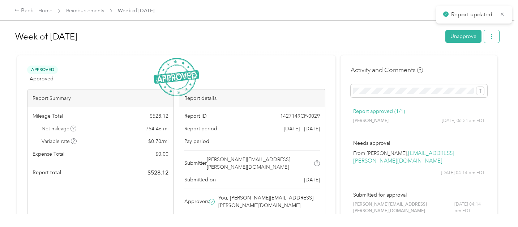
click at [490, 36] on icon "button" at bounding box center [491, 36] width 5 height 5
click at [488, 59] on li "Download" at bounding box center [471, 62] width 53 height 13
click at [467, 63] on span "Download" at bounding box center [470, 63] width 24 height 8
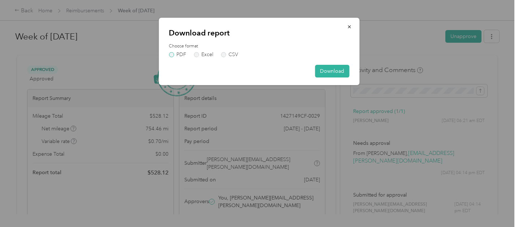
click at [180, 54] on label "PDF" at bounding box center [177, 54] width 17 height 5
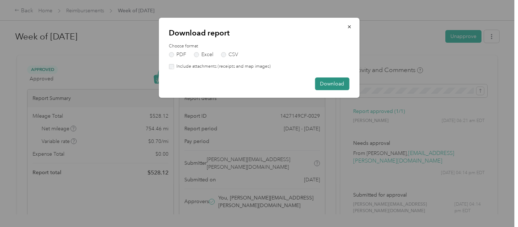
click at [329, 83] on button "Download" at bounding box center [332, 83] width 34 height 13
